Goal: Task Accomplishment & Management: Manage account settings

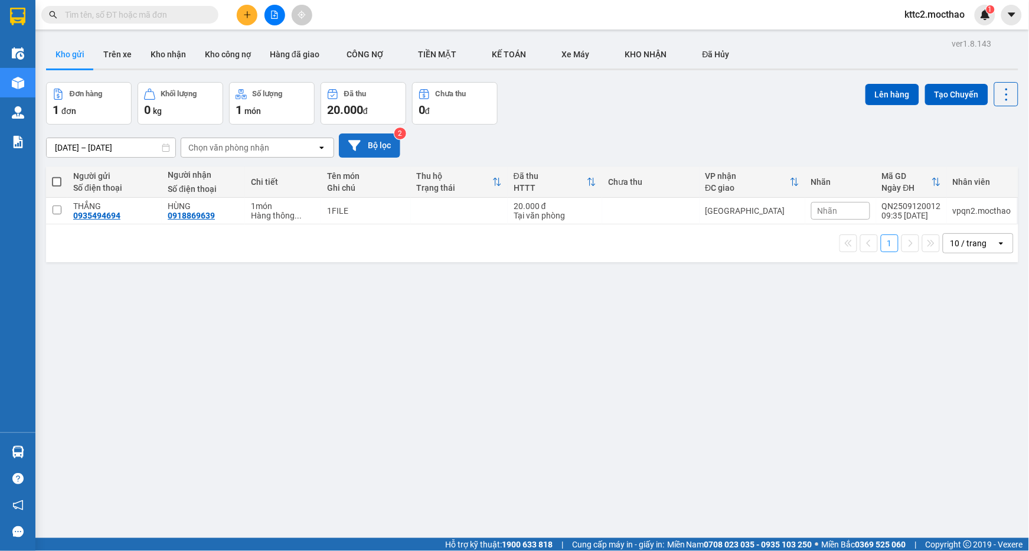
click at [381, 146] on button "Bộ lọc" at bounding box center [369, 145] width 61 height 24
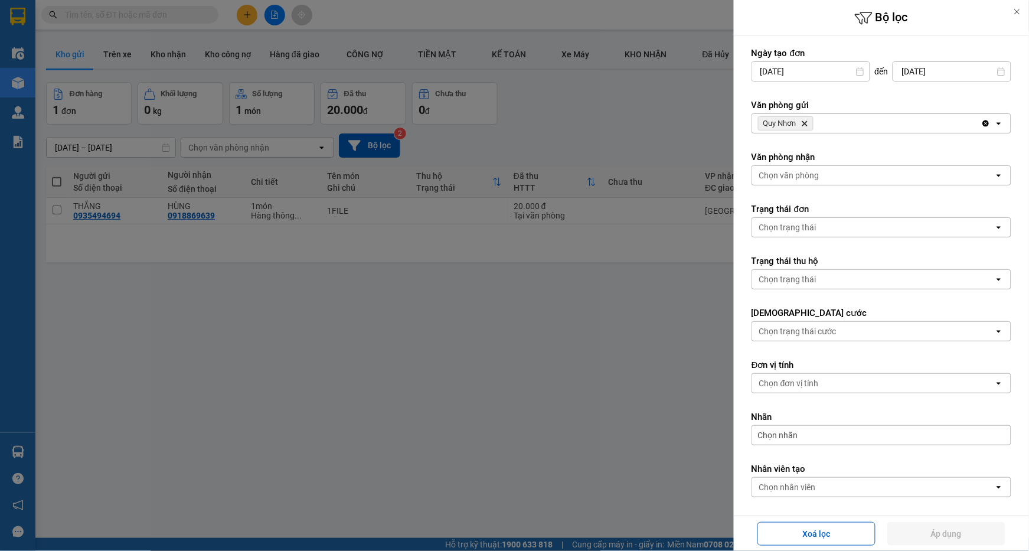
click at [807, 125] on icon "Quy Nhơn, close by backspace" at bounding box center [804, 123] width 5 height 5
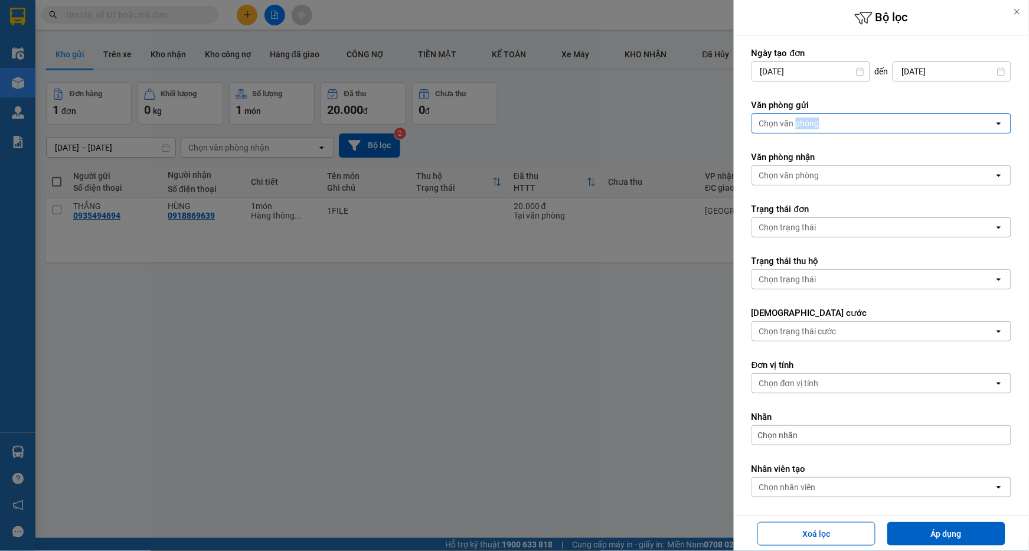
click at [807, 125] on div "Chọn văn phòng" at bounding box center [789, 123] width 60 height 12
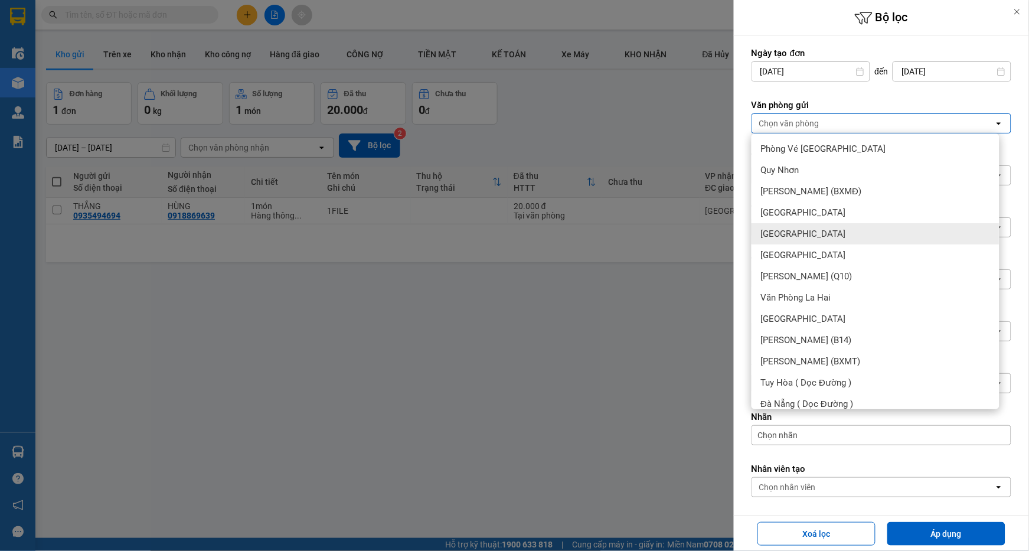
click at [792, 230] on div "[GEOGRAPHIC_DATA]" at bounding box center [875, 233] width 248 height 21
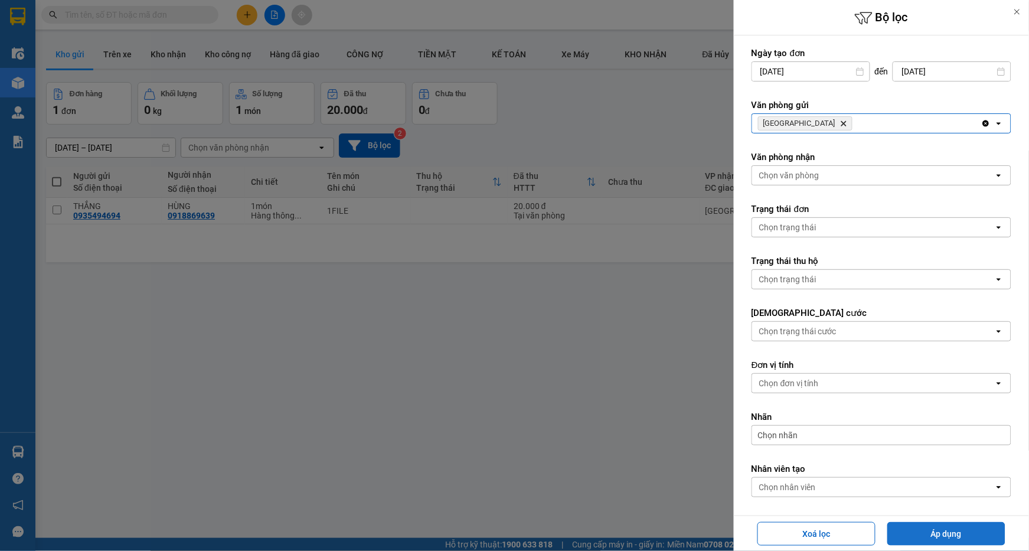
click at [932, 530] on button "Áp dụng" at bounding box center [946, 534] width 118 height 24
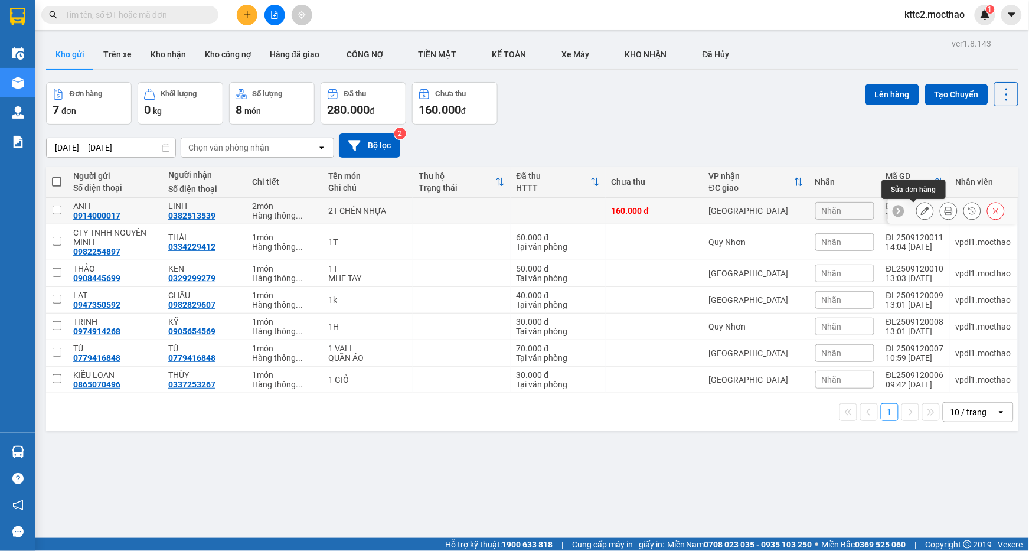
click at [918, 210] on button at bounding box center [925, 211] width 17 height 21
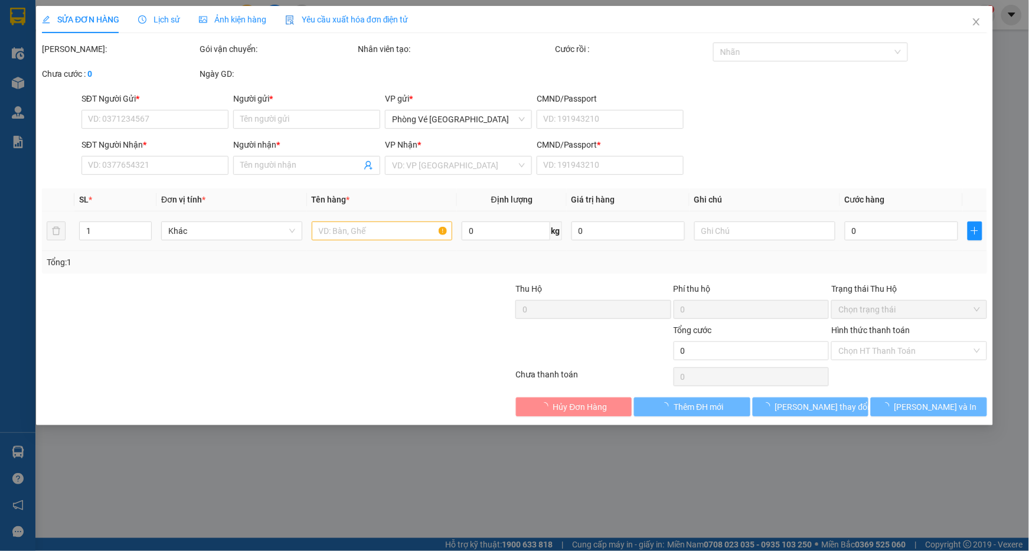
type input "0914000017"
type input "ANH"
type input "0382513539"
type input "LINH"
type input "0"
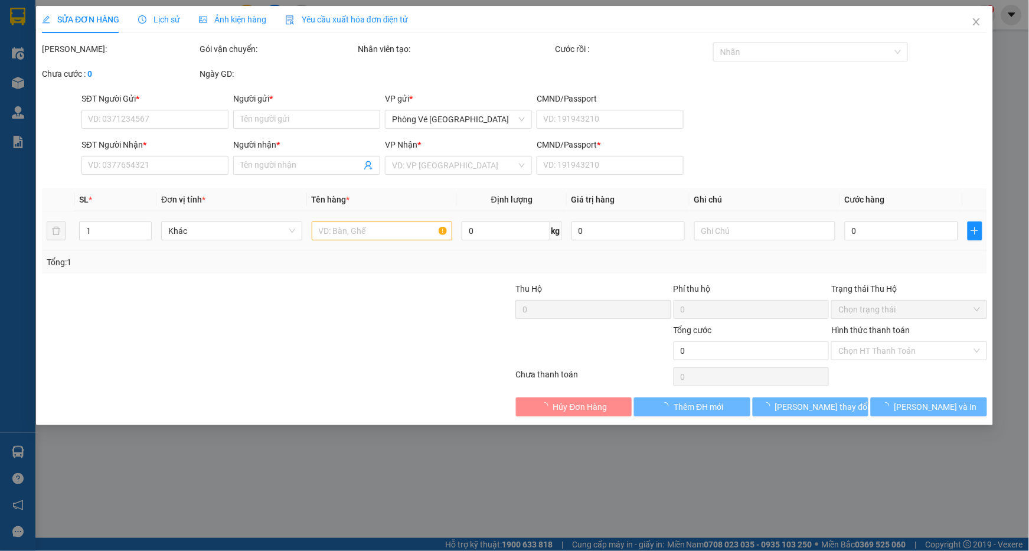
type input "160.000"
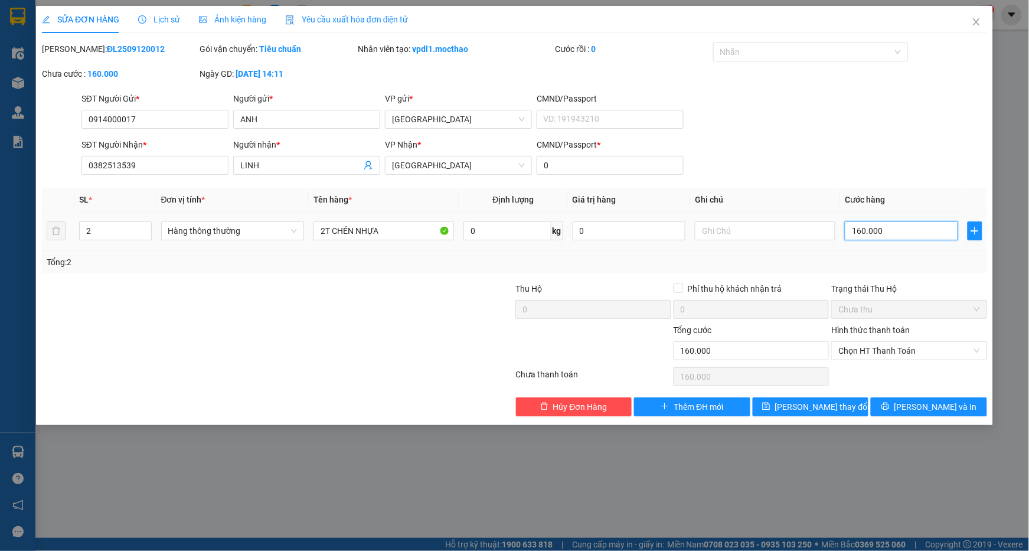
click at [898, 234] on input "160.000" at bounding box center [901, 230] width 113 height 19
type input "2"
type input "20"
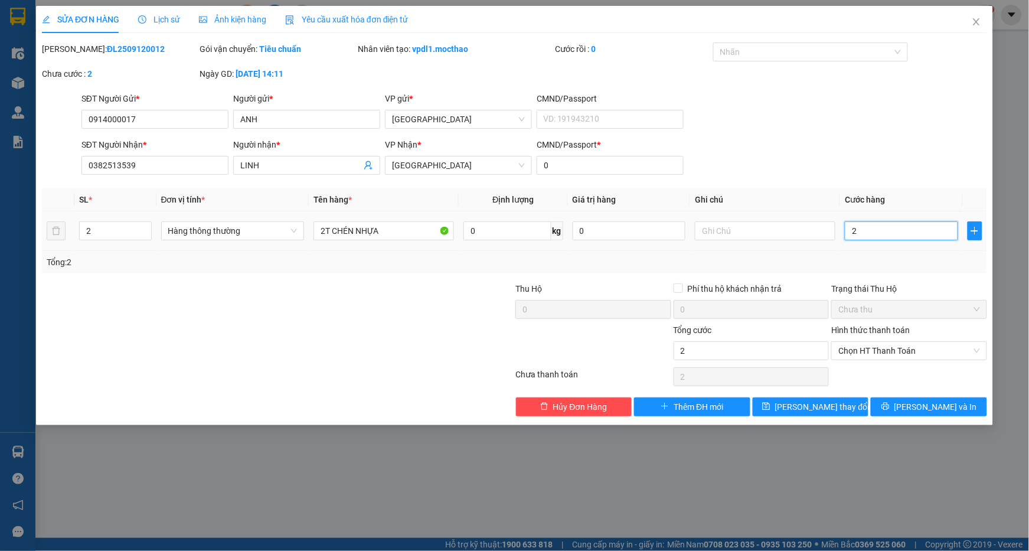
type input "20"
type input "200"
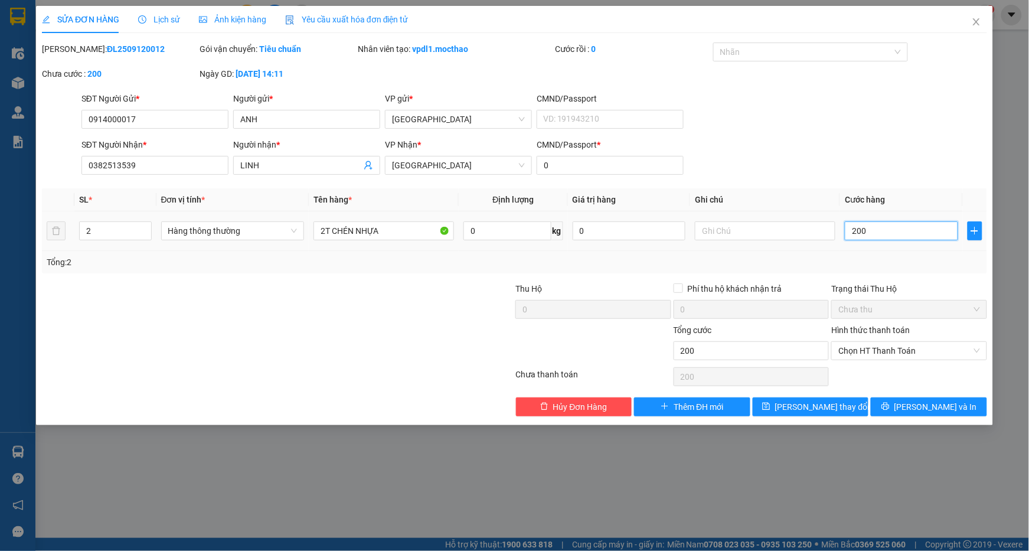
type input "2.000"
type input "20.000"
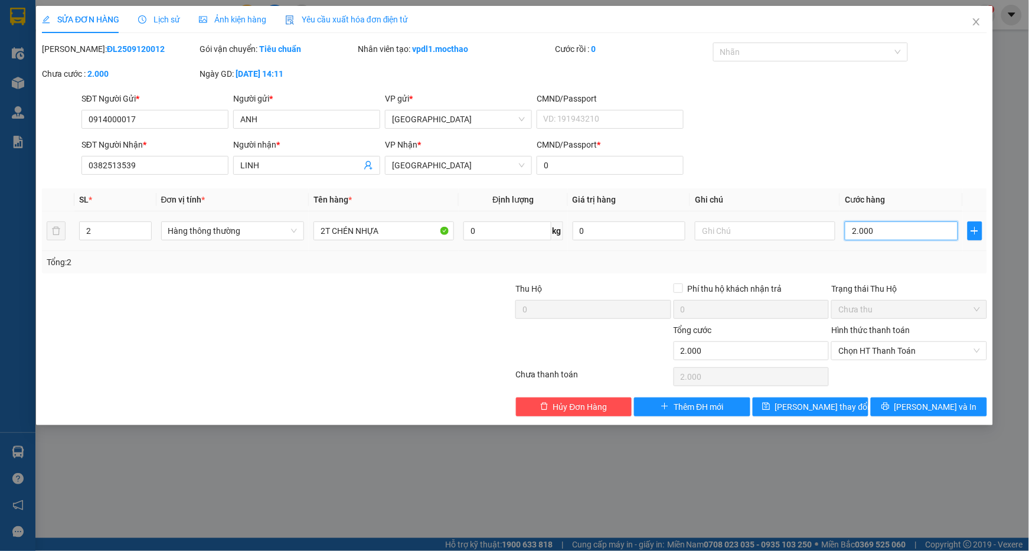
type input "20.000"
type input "200.000"
click at [819, 410] on span "[PERSON_NAME] thay đổi" at bounding box center [822, 406] width 94 height 13
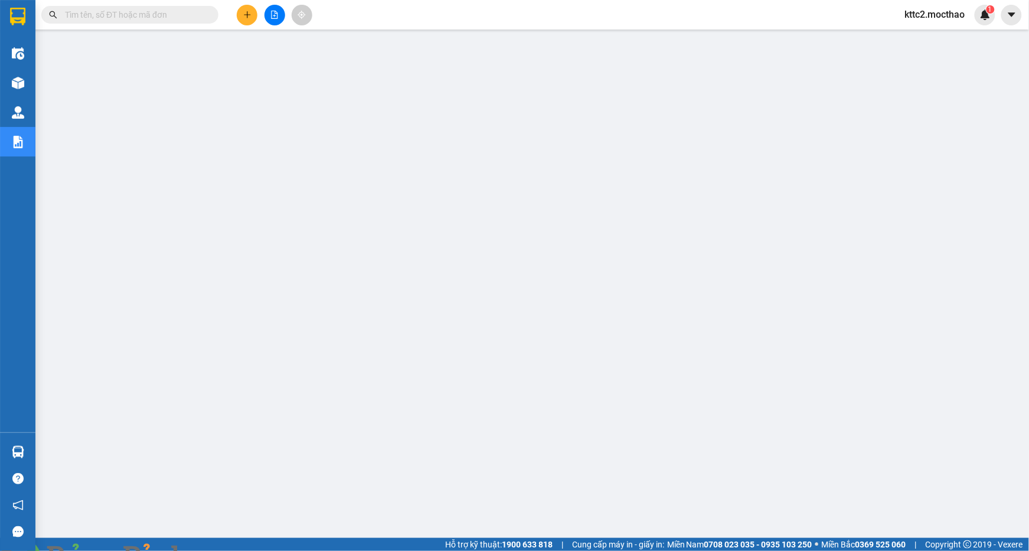
click at [217, 550] on div at bounding box center [108, 558] width 217 height 14
click at [217, 550] on img at bounding box center [213, 557] width 7 height 7
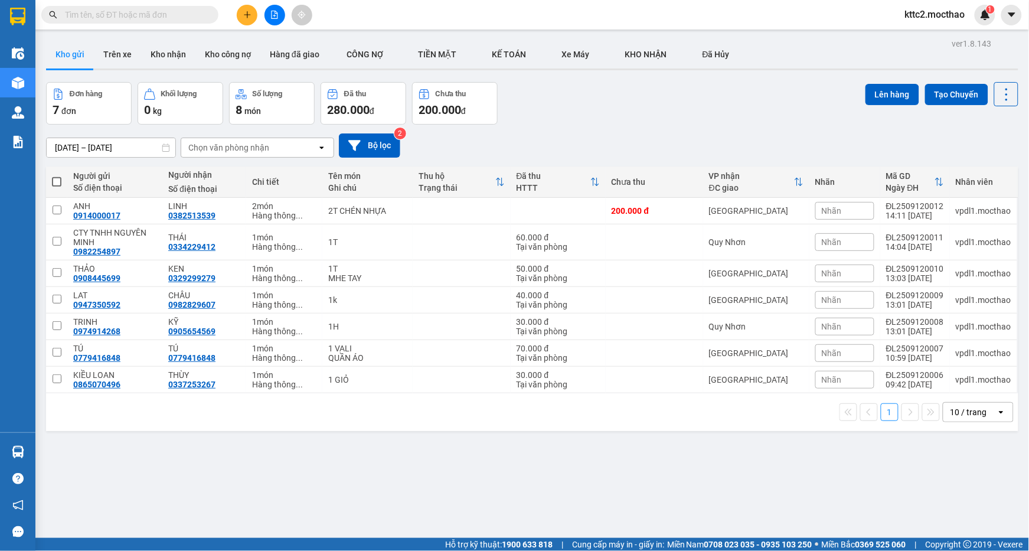
click at [387, 146] on button "Bộ lọc" at bounding box center [369, 145] width 61 height 24
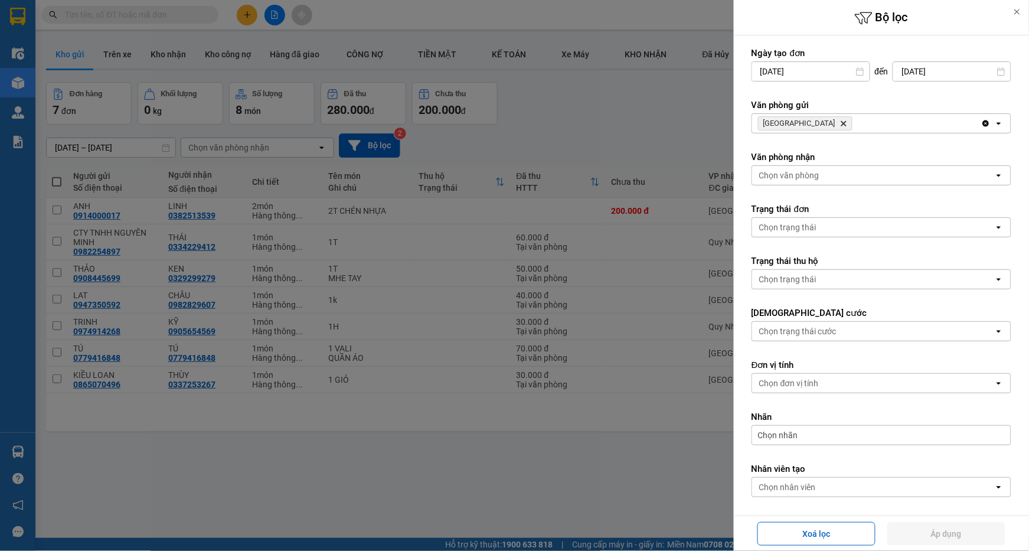
click at [841, 123] on icon "Đà Lạt, close by backspace" at bounding box center [843, 123] width 5 height 5
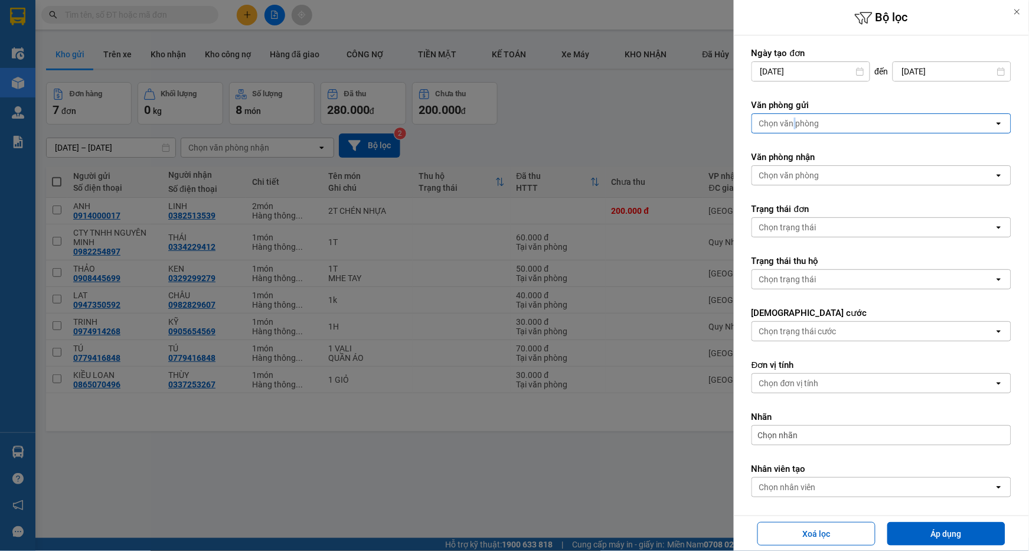
click at [794, 123] on div "Chọn văn phòng" at bounding box center [789, 123] width 60 height 12
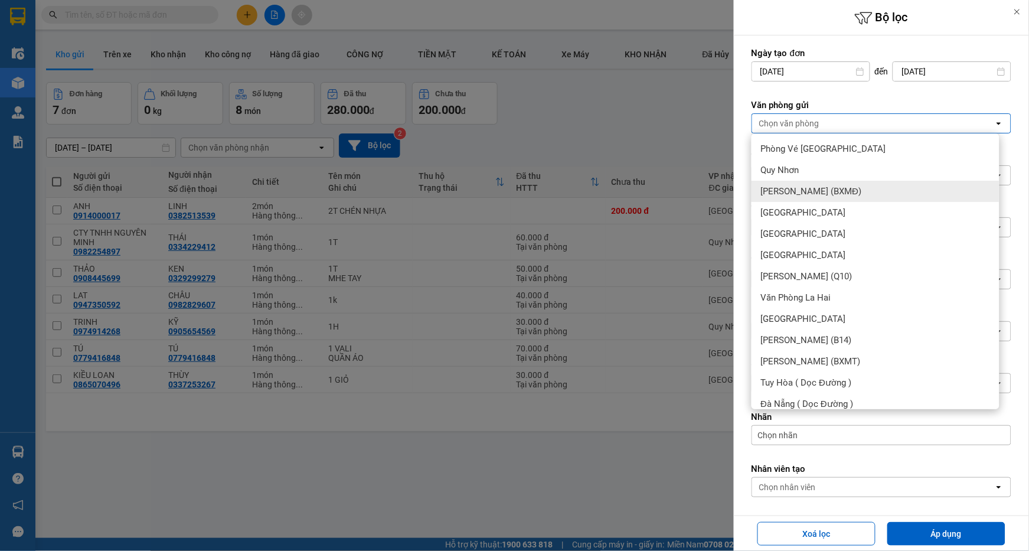
click at [831, 191] on span "[PERSON_NAME] (BXMĐ)" at bounding box center [811, 191] width 101 height 12
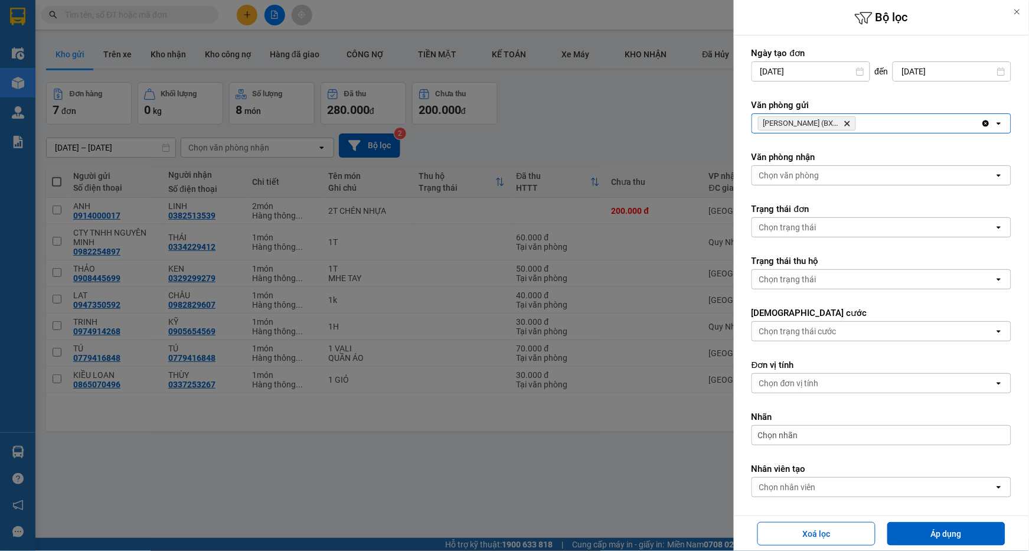
click at [844, 125] on icon "Delete" at bounding box center [847, 123] width 7 height 7
click at [841, 125] on div "Chọn văn phòng" at bounding box center [873, 123] width 242 height 19
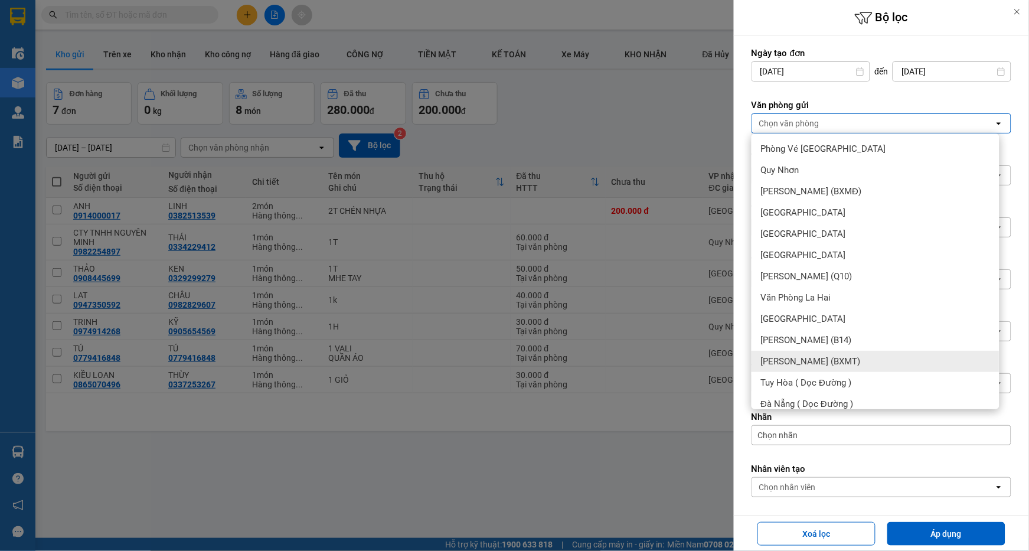
click at [836, 366] on span "[PERSON_NAME] (BXMT)" at bounding box center [811, 361] width 100 height 12
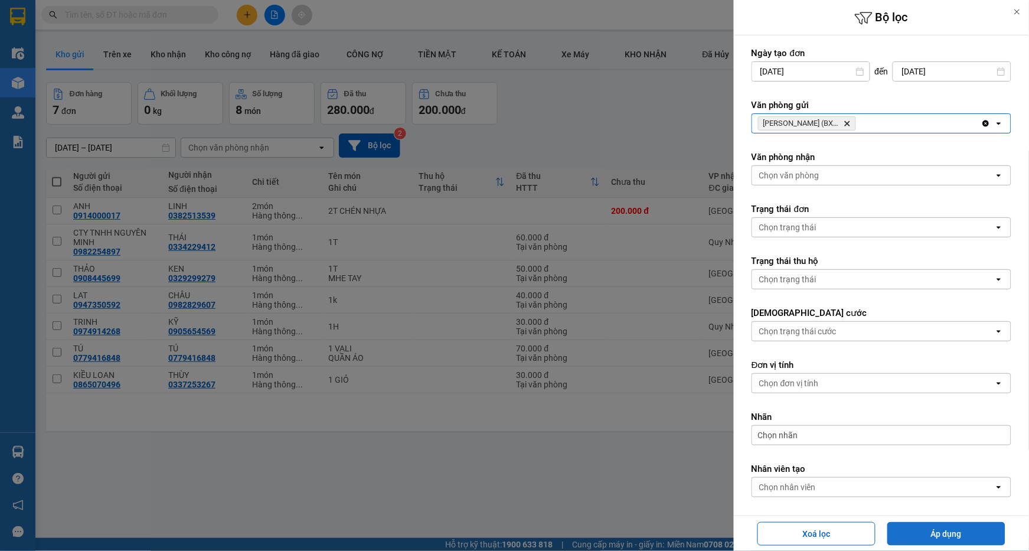
click at [929, 527] on button "Áp dụng" at bounding box center [946, 534] width 118 height 24
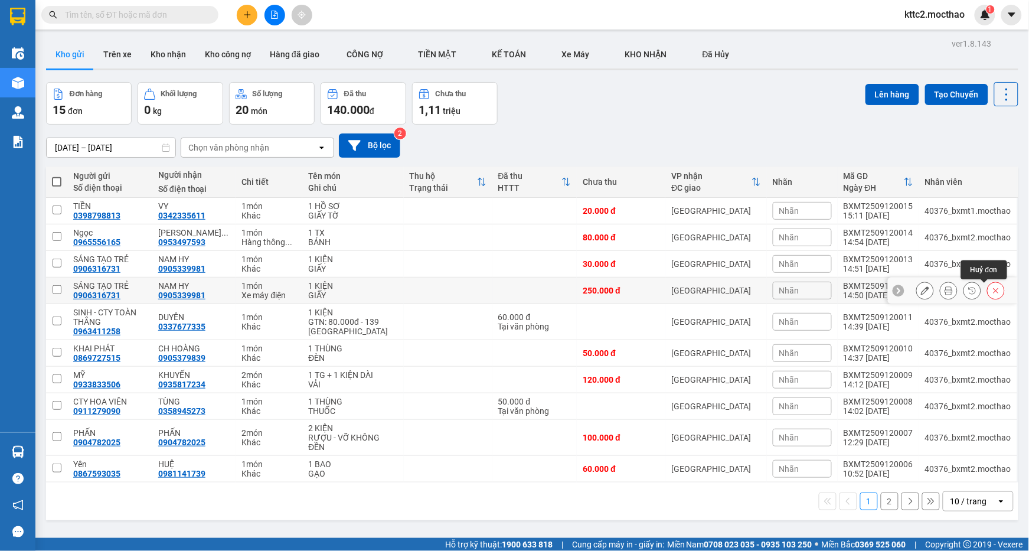
click at [990, 293] on button at bounding box center [996, 290] width 17 height 21
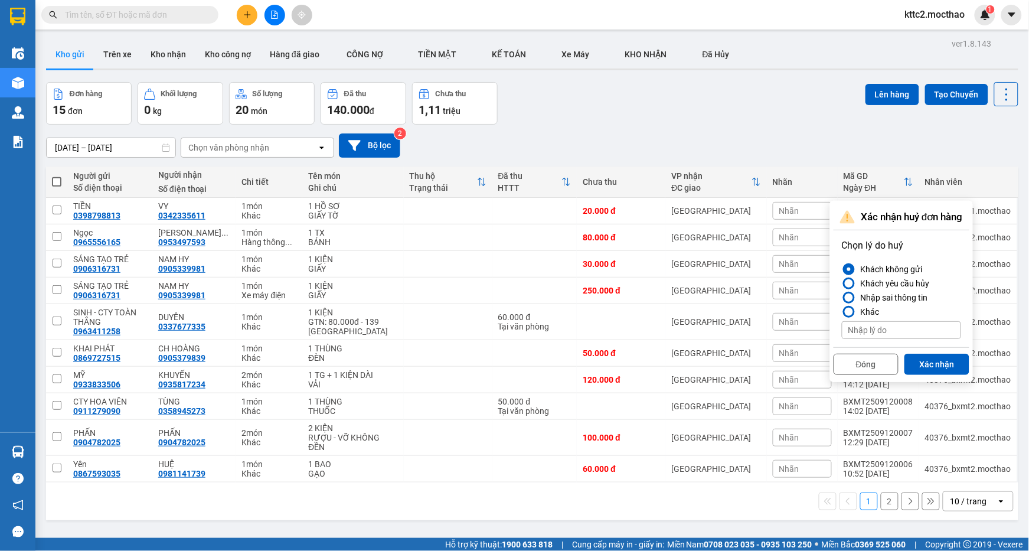
click at [934, 334] on input at bounding box center [901, 330] width 119 height 18
type input "Không có xe máy điện"
click at [917, 358] on button "Xác nhận" at bounding box center [936, 364] width 65 height 21
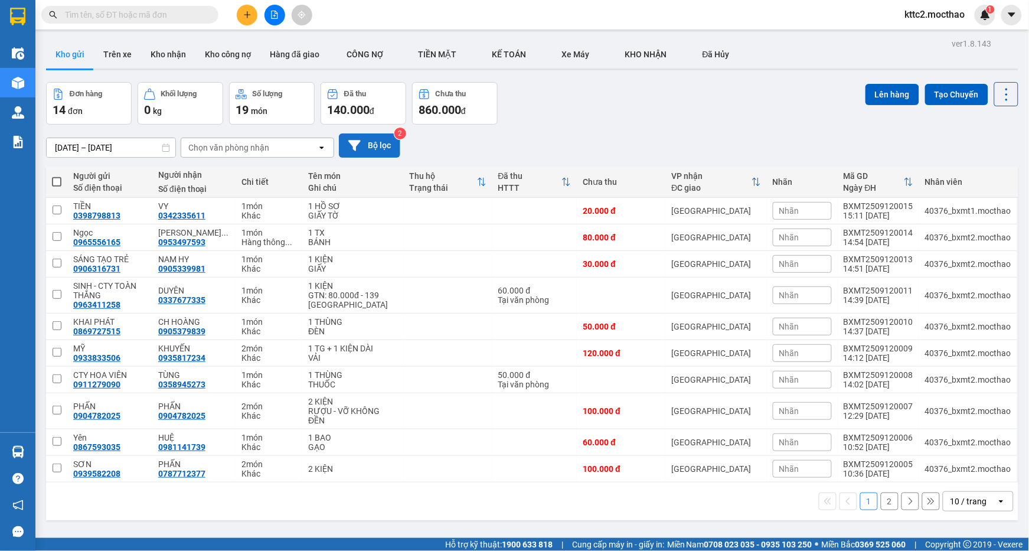
click at [376, 137] on button "Bộ lọc" at bounding box center [369, 145] width 61 height 24
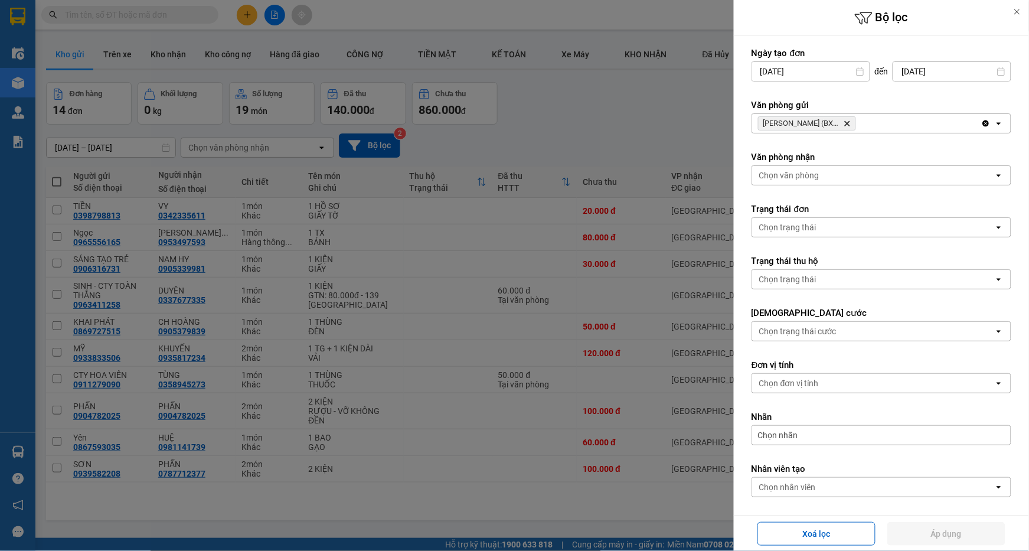
click at [845, 122] on icon "Hồ Chí Minh (BXMT), close by backspace" at bounding box center [847, 123] width 5 height 5
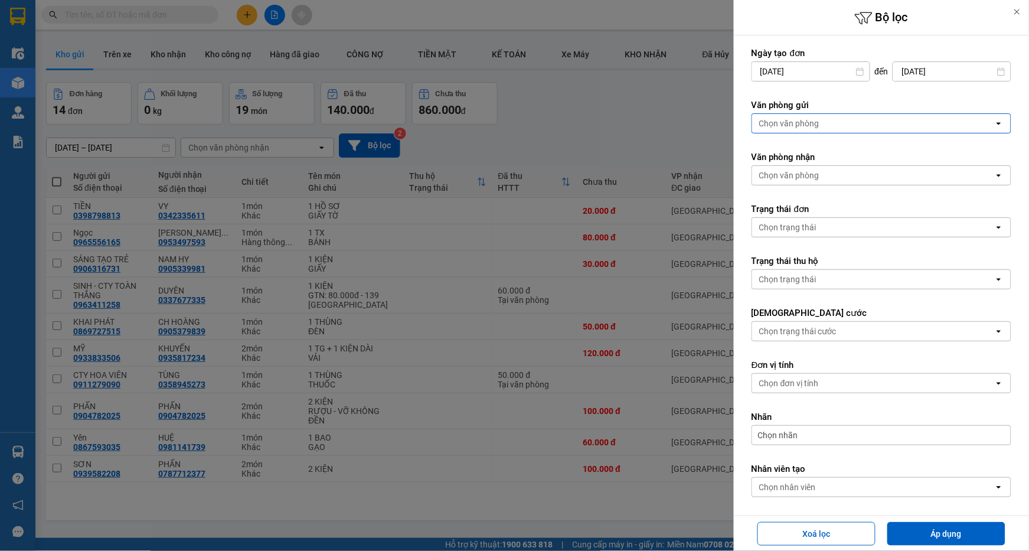
click at [841, 122] on div "Chọn văn phòng" at bounding box center [873, 123] width 242 height 19
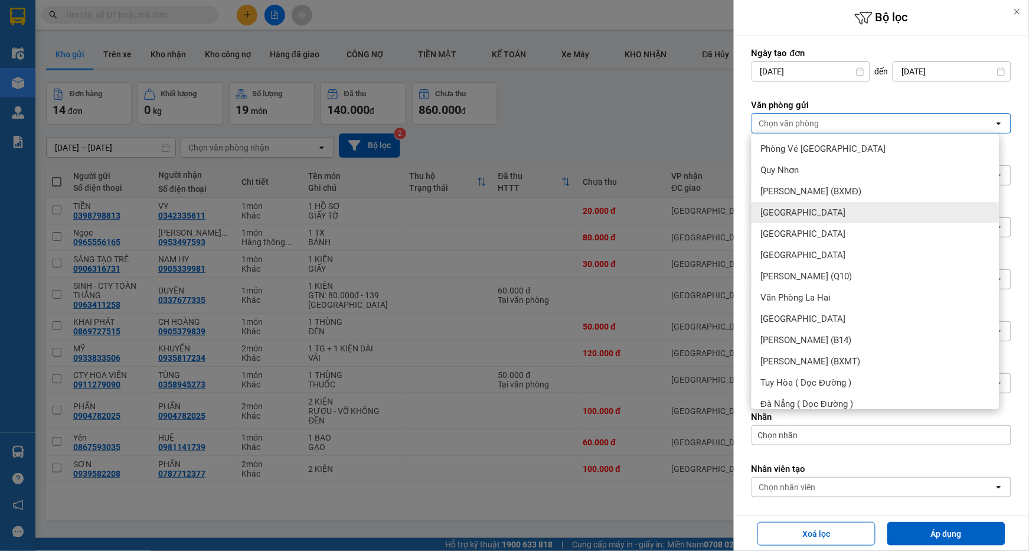
click at [786, 207] on span "[GEOGRAPHIC_DATA]" at bounding box center [803, 213] width 85 height 12
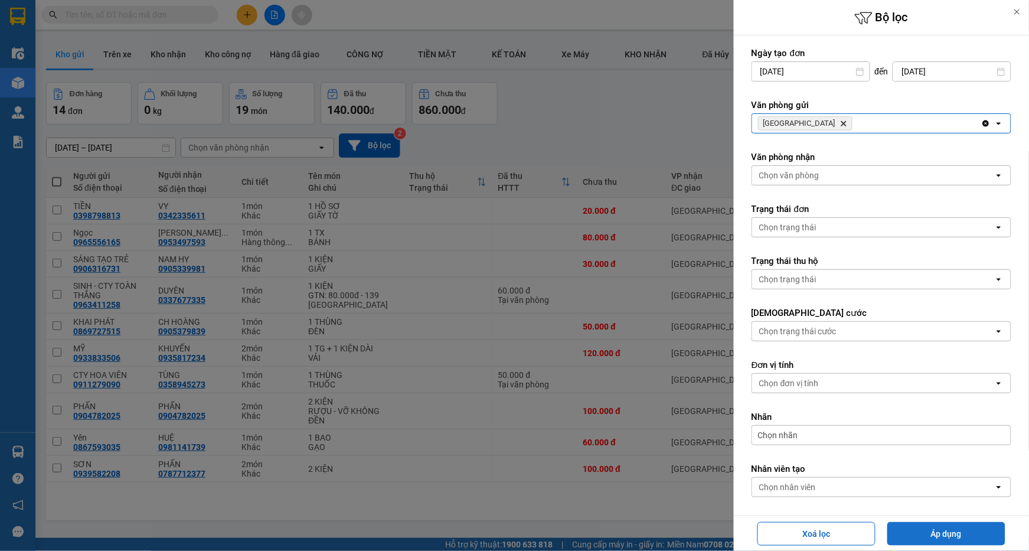
drag, startPoint x: 937, startPoint y: 537, endPoint x: 899, endPoint y: 527, distance: 39.2
click at [937, 537] on button "Áp dụng" at bounding box center [946, 534] width 118 height 24
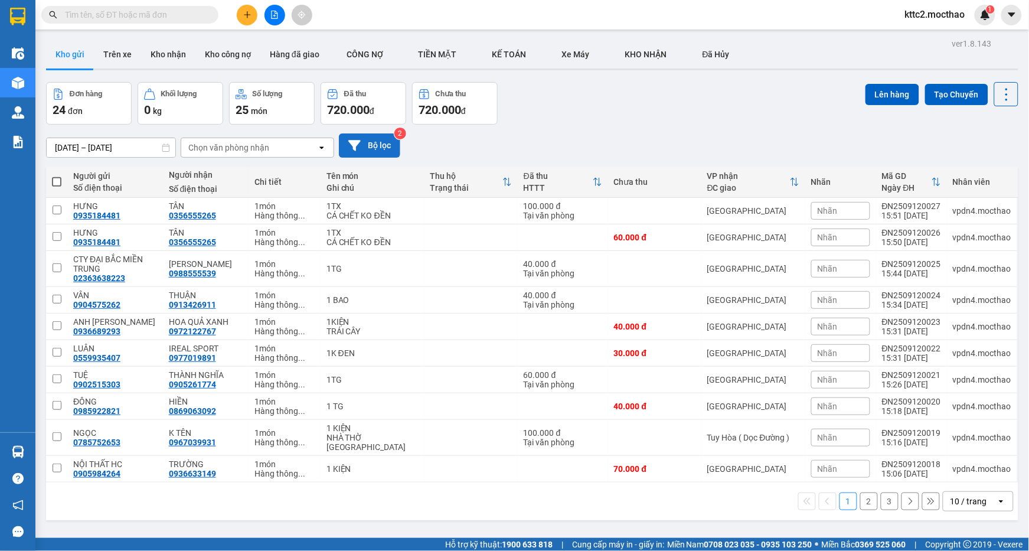
click at [390, 138] on button "Bộ lọc" at bounding box center [369, 145] width 61 height 24
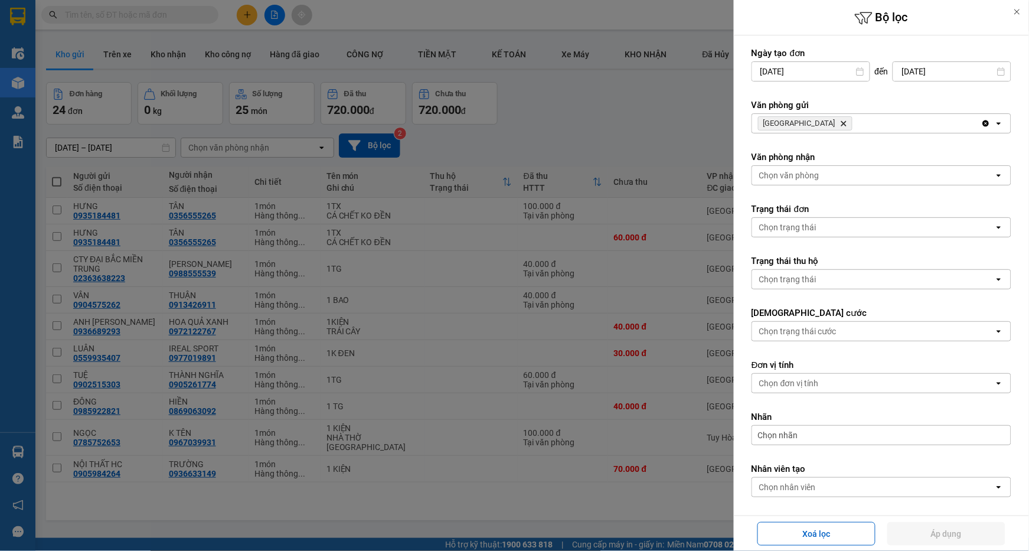
click at [840, 122] on icon "Delete" at bounding box center [843, 123] width 7 height 7
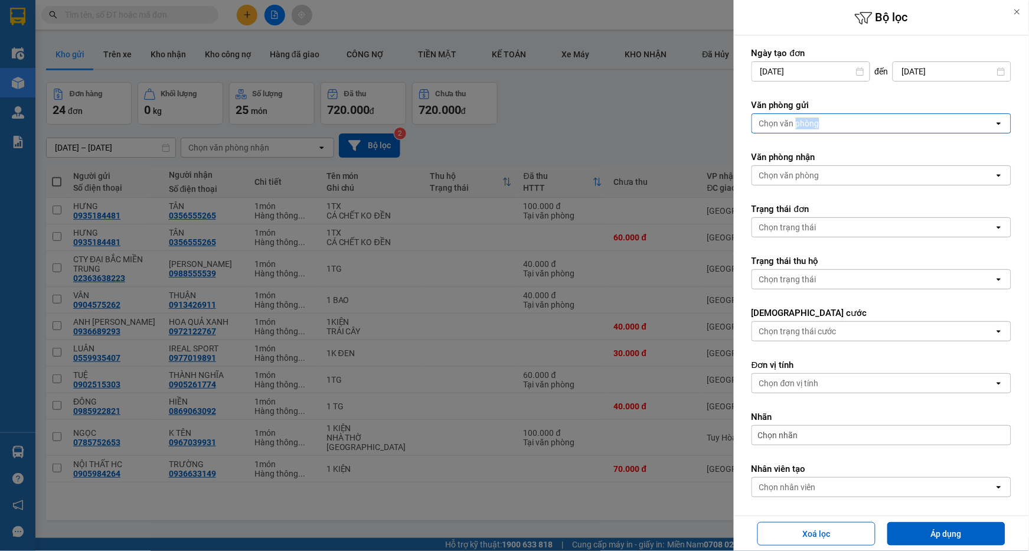
click at [805, 121] on div "Chọn văn phòng" at bounding box center [789, 123] width 60 height 12
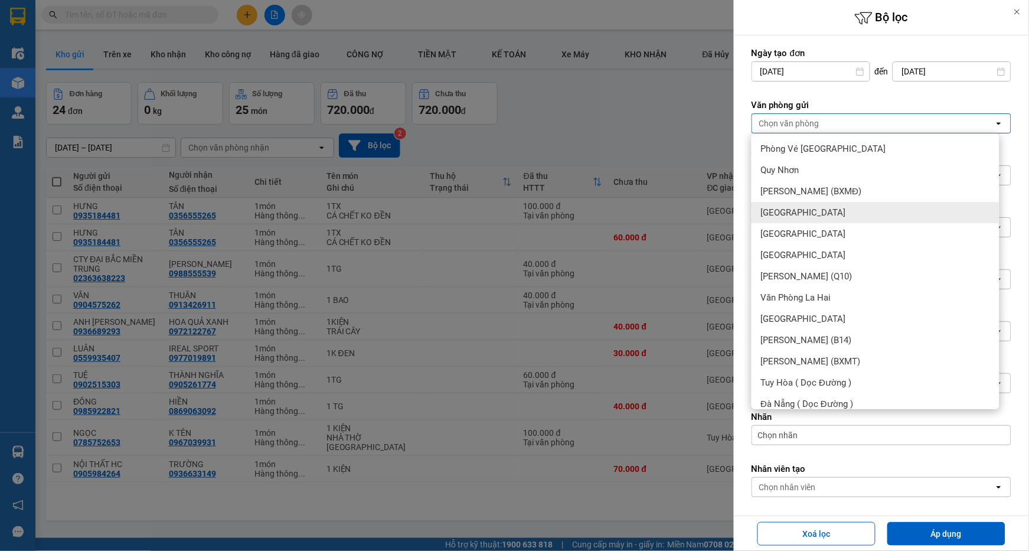
click at [801, 214] on div "[GEOGRAPHIC_DATA]" at bounding box center [875, 212] width 248 height 21
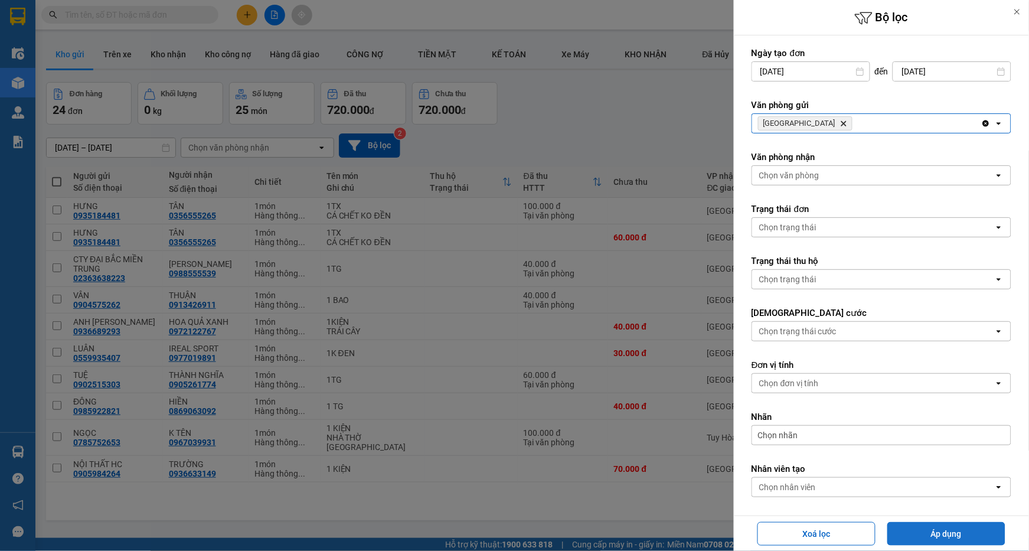
click at [940, 541] on button "Áp dụng" at bounding box center [946, 534] width 118 height 24
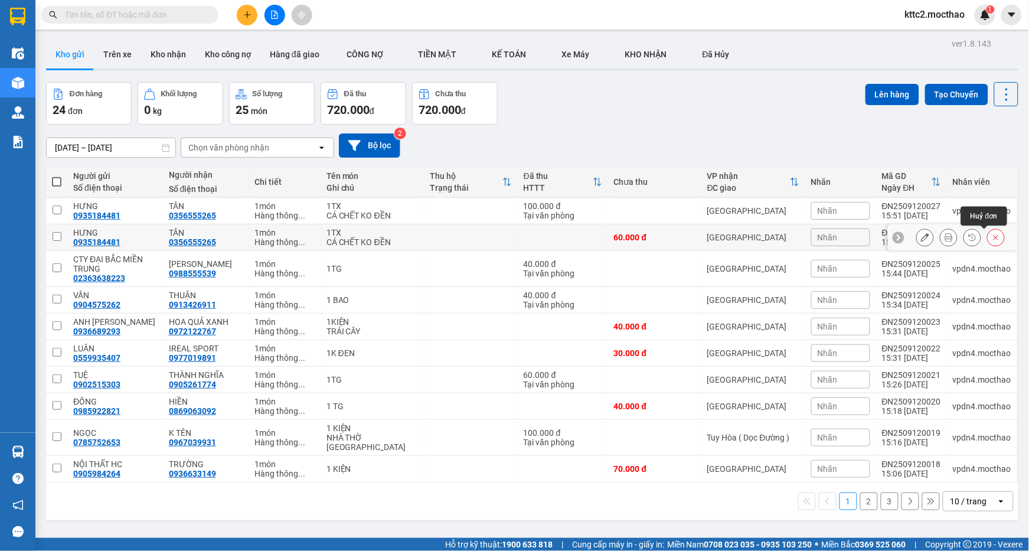
click at [992, 237] on icon at bounding box center [996, 237] width 8 height 8
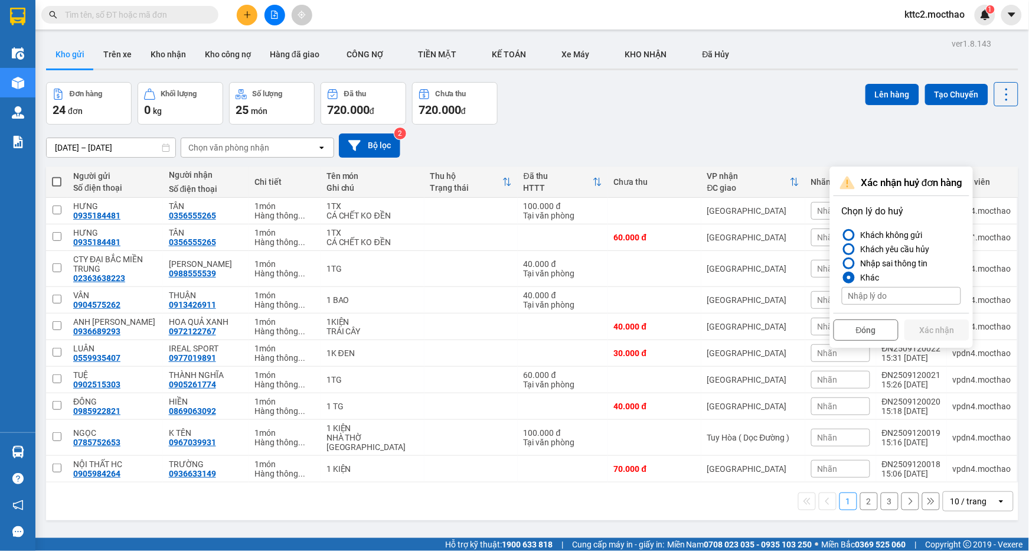
click at [862, 294] on input at bounding box center [901, 296] width 119 height 18
type input "Sai cước"
drag, startPoint x: 930, startPoint y: 328, endPoint x: 915, endPoint y: 339, distance: 18.5
click at [929, 328] on button "Xác nhận" at bounding box center [936, 329] width 65 height 21
